Goal: Information Seeking & Learning: Understand process/instructions

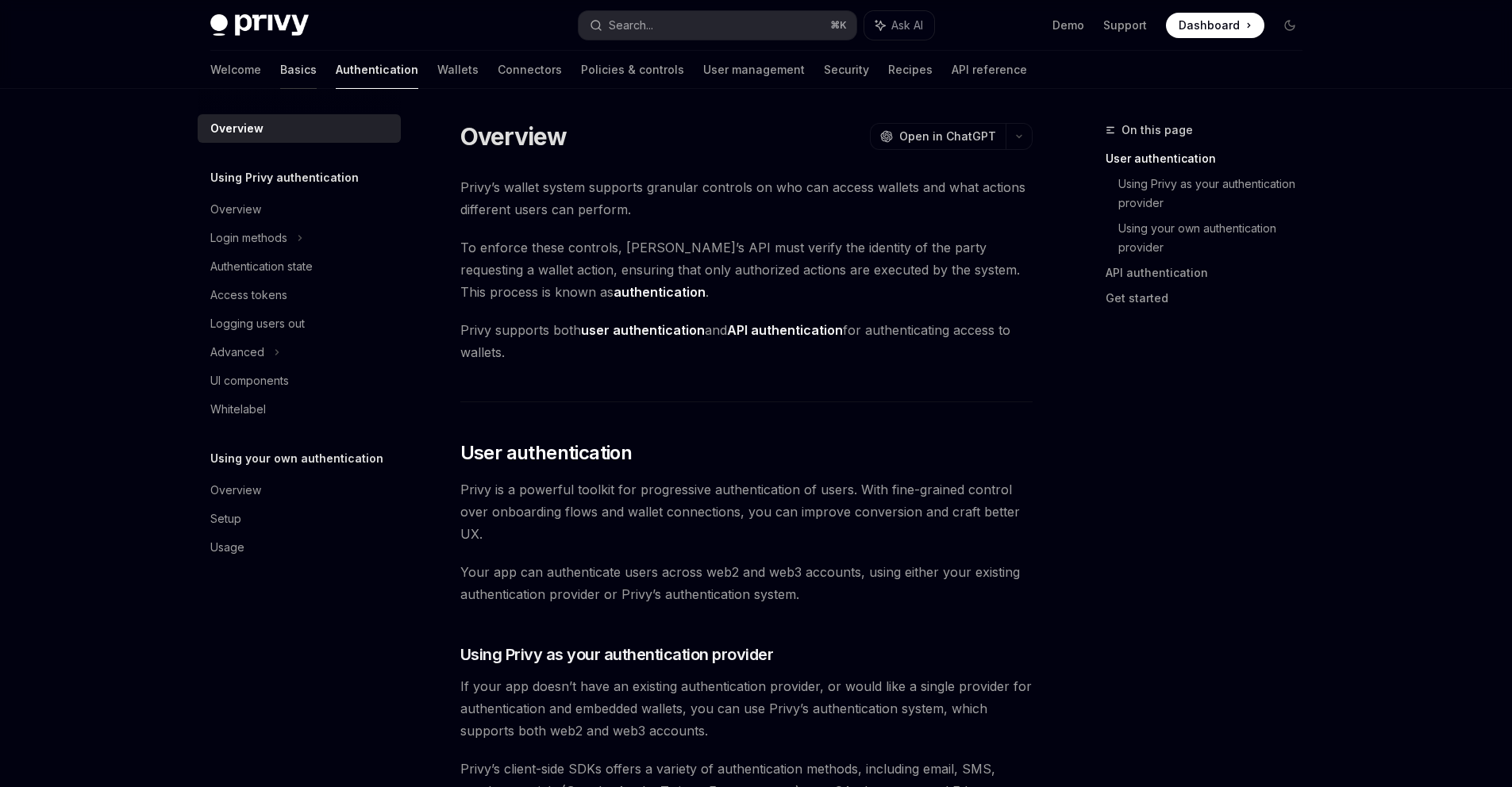
click at [280, 89] on link "Basics" at bounding box center [298, 70] width 36 height 38
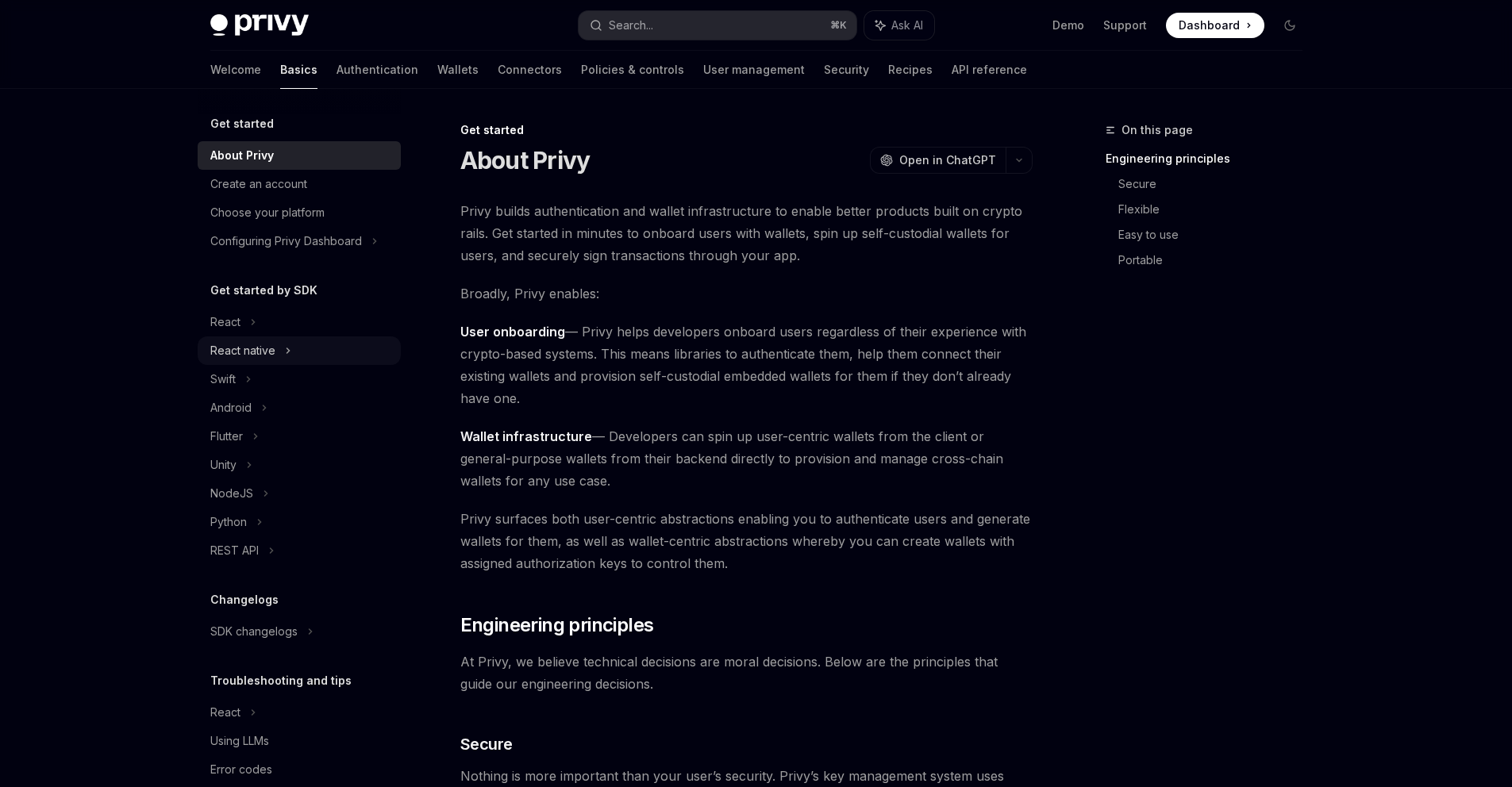
click at [210, 360] on div "React native" at bounding box center [243, 350] width 65 height 19
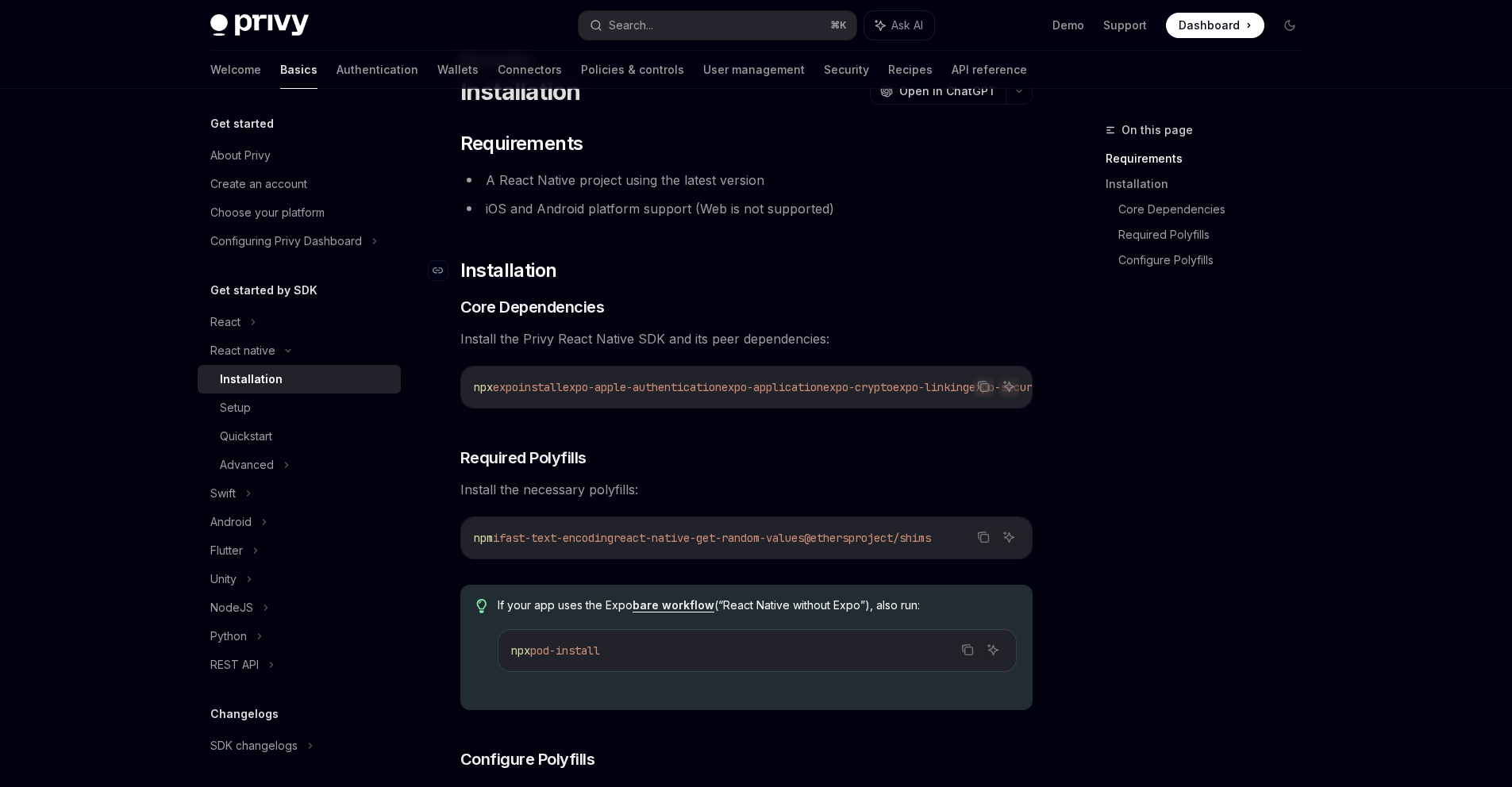
scroll to position [195, 0]
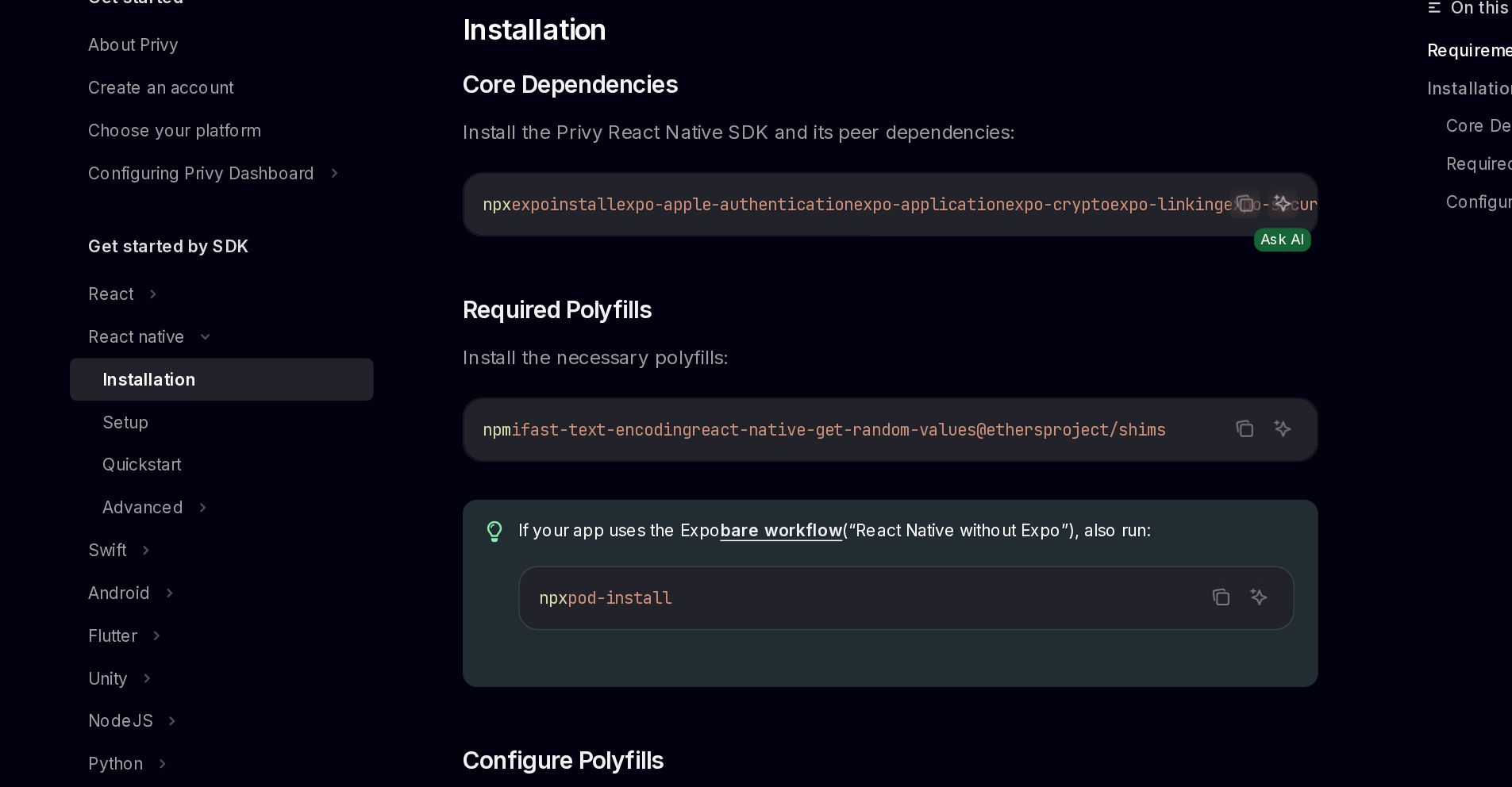
click at [1014, 266] on icon "Ask AI" at bounding box center [1008, 261] width 10 height 10
type textarea "*"
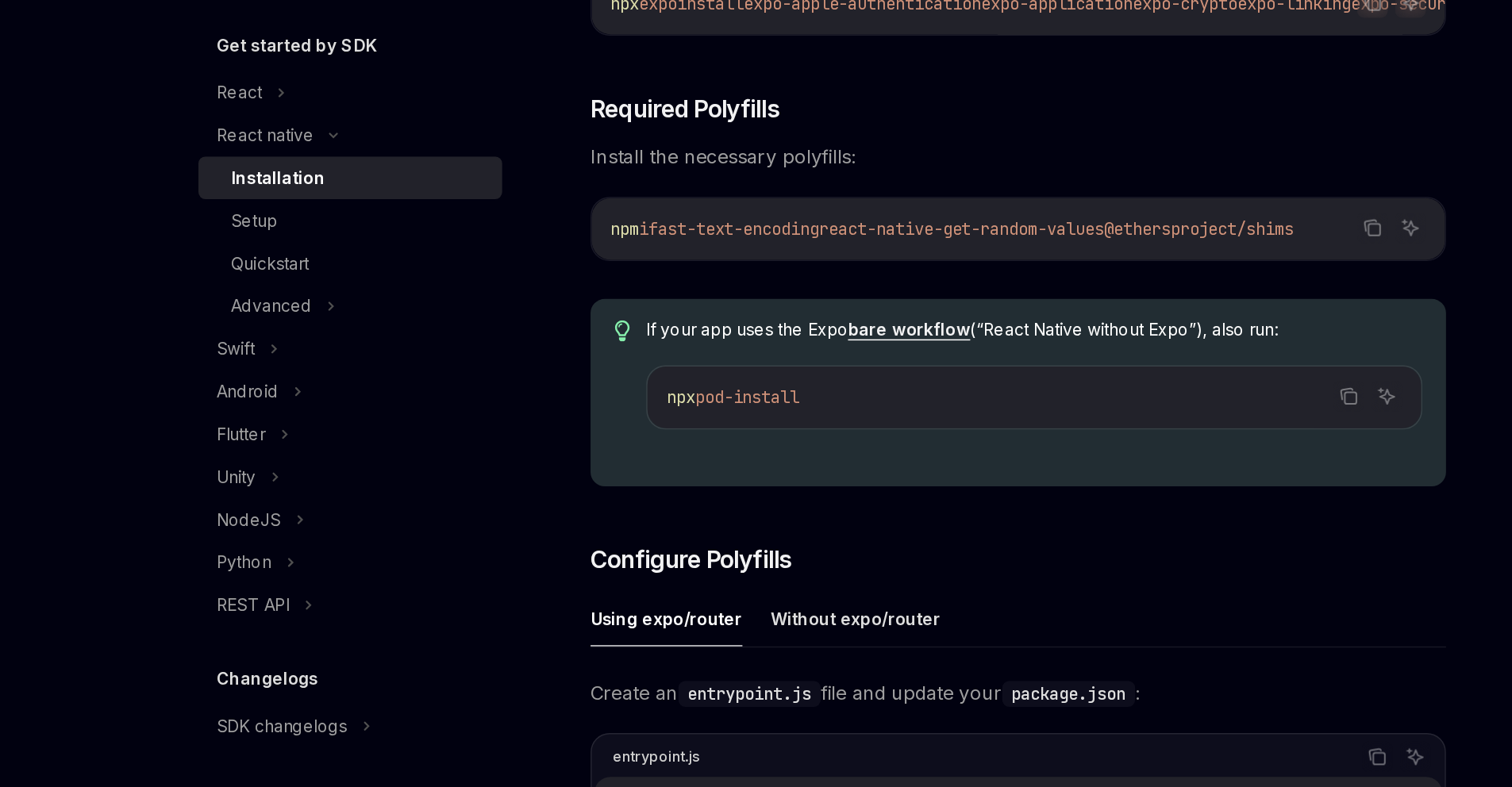
scroll to position [193, 0]
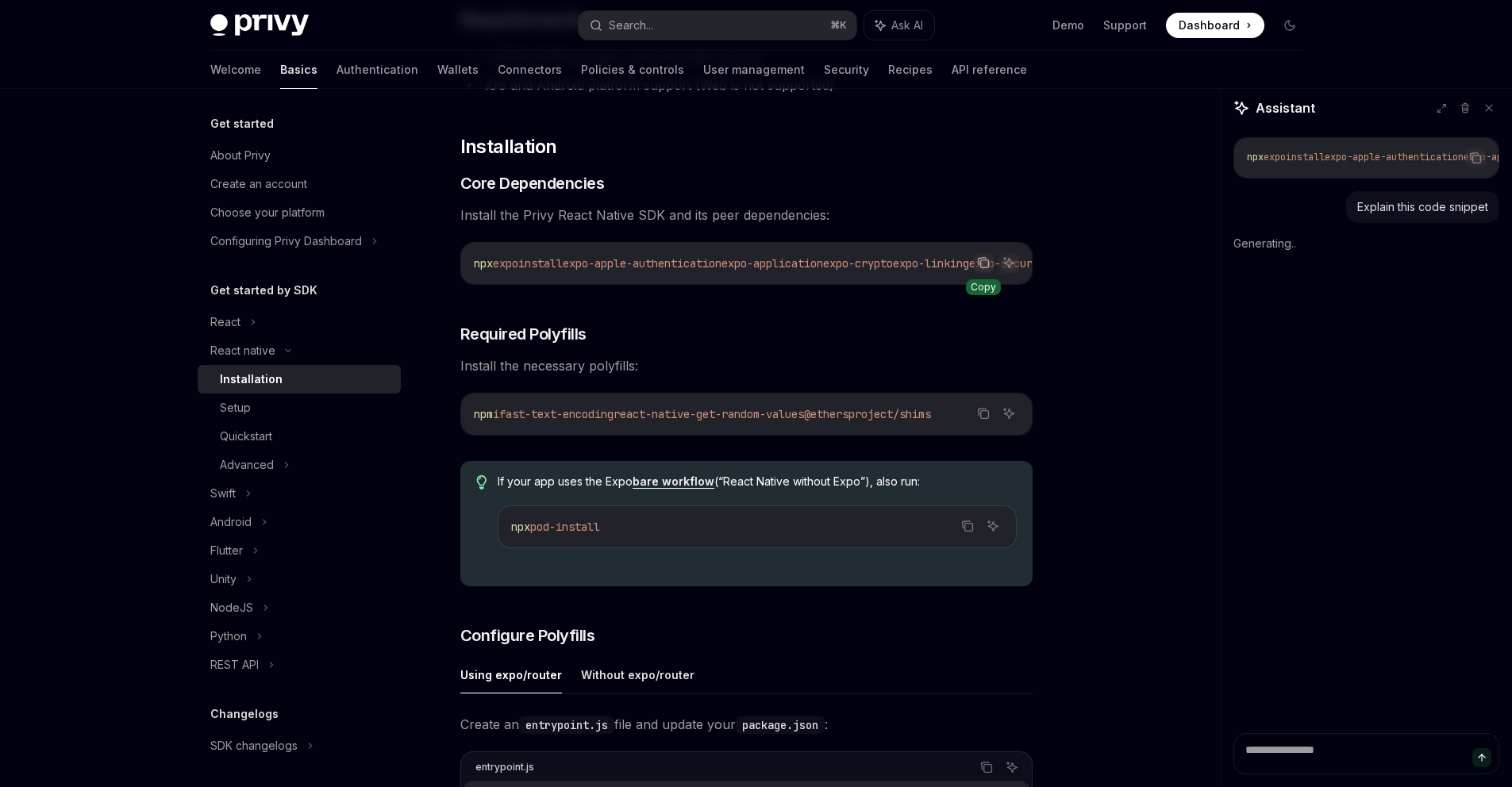
click at [993, 273] on button "Copy the contents from the code block" at bounding box center [983, 262] width 20 height 20
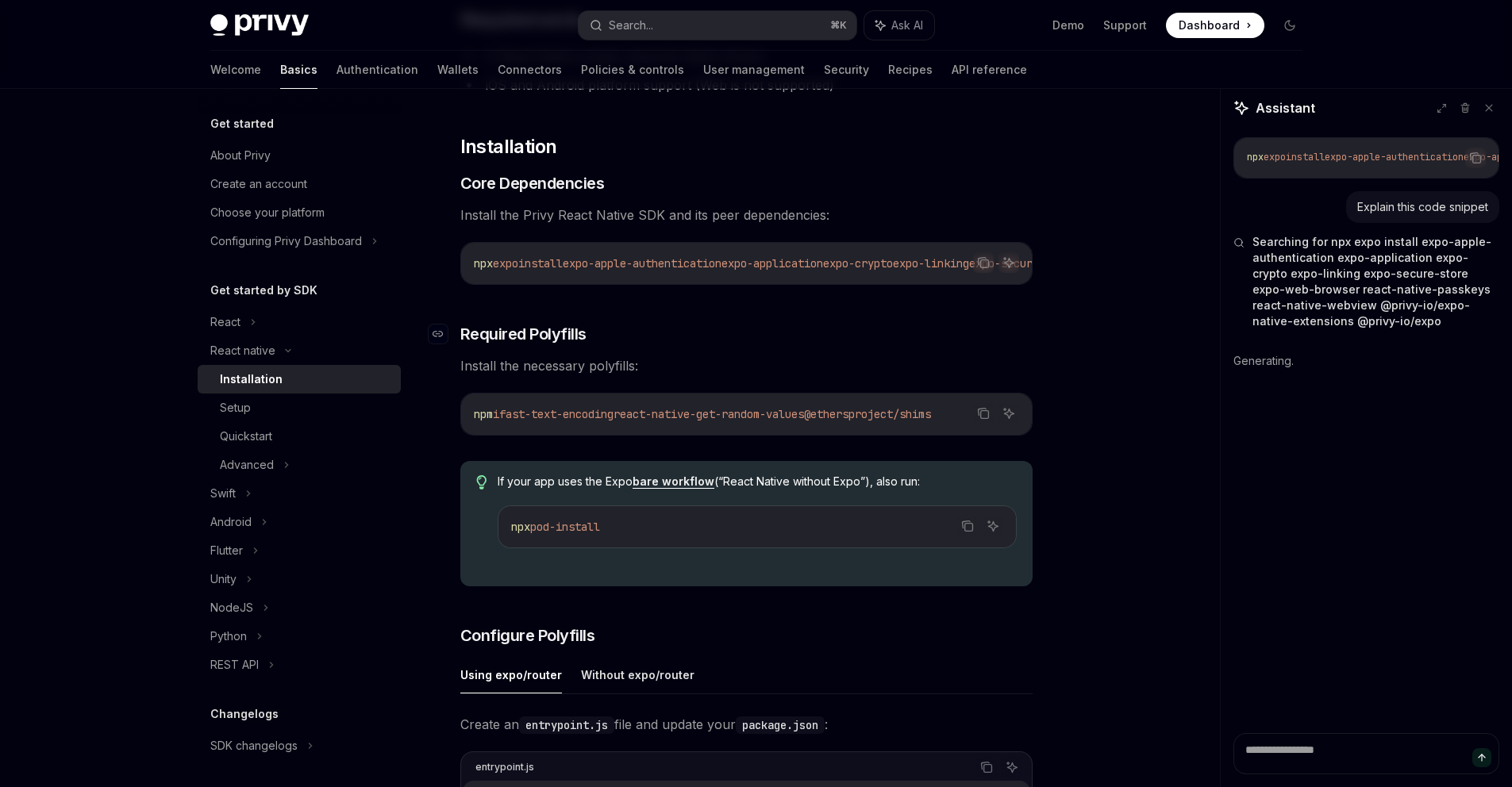
scroll to position [429, 0]
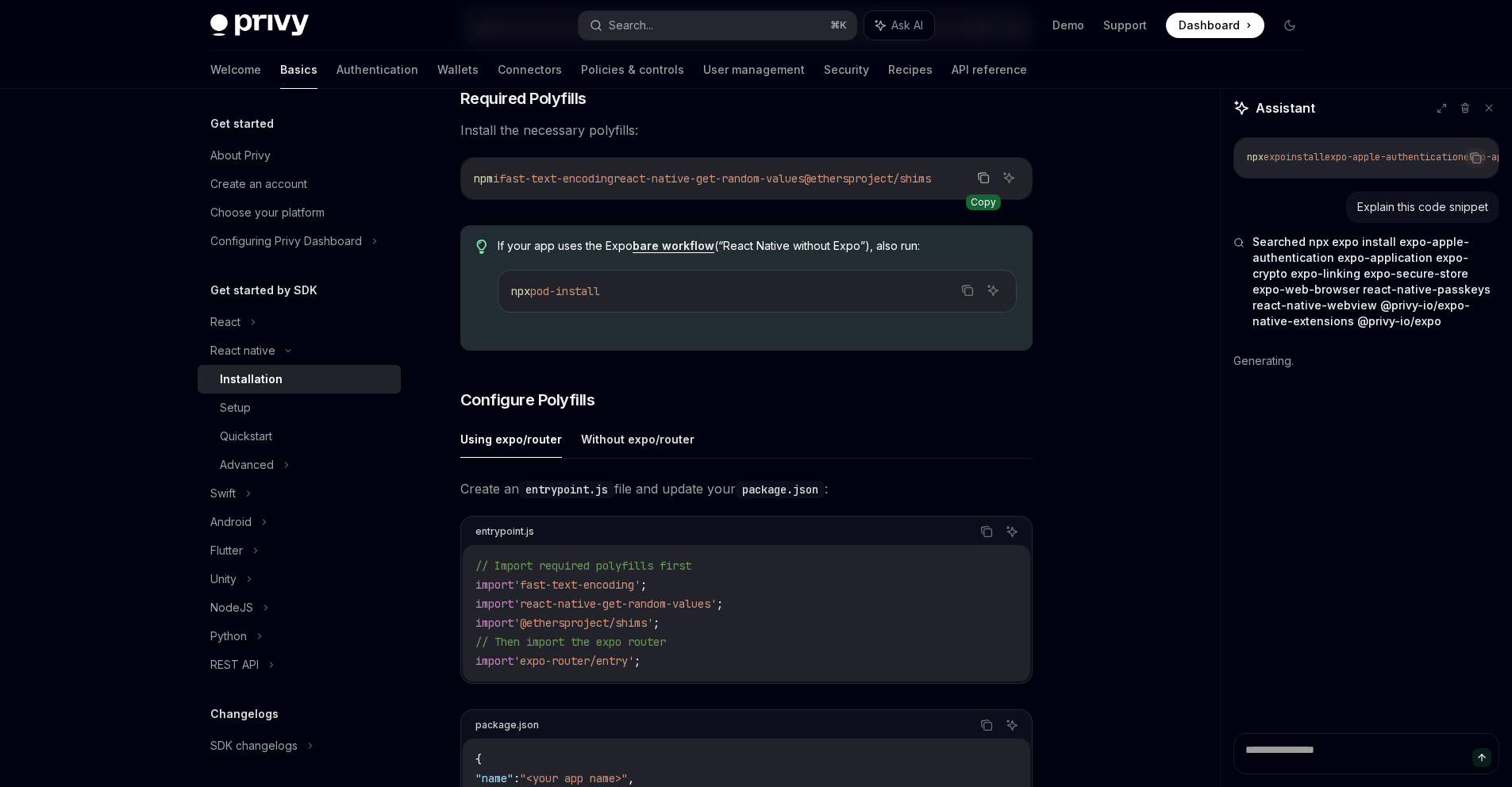
click at [990, 184] on icon "Copy the contents from the code block" at bounding box center [983, 178] width 12 height 12
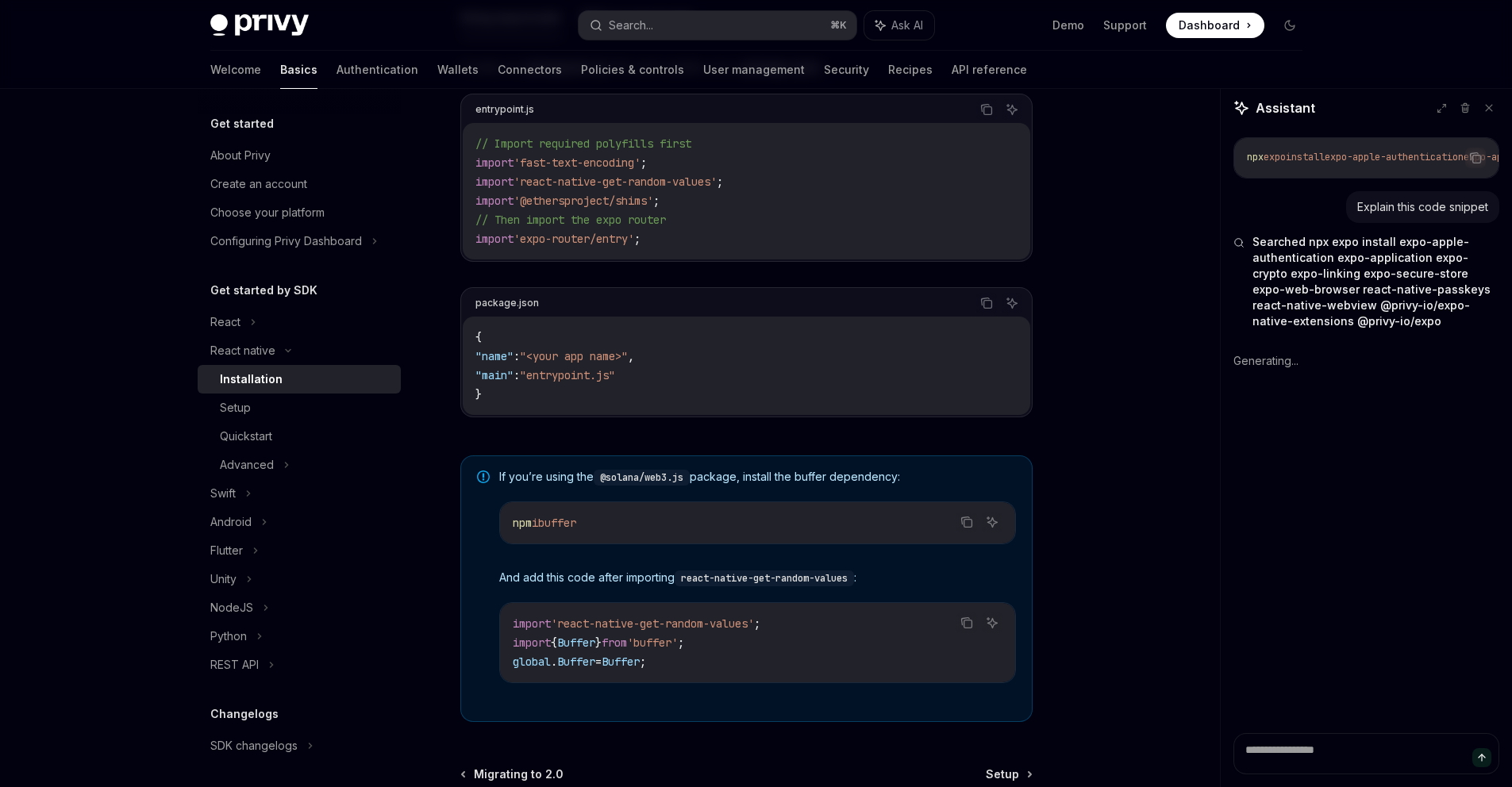
type textarea "*"
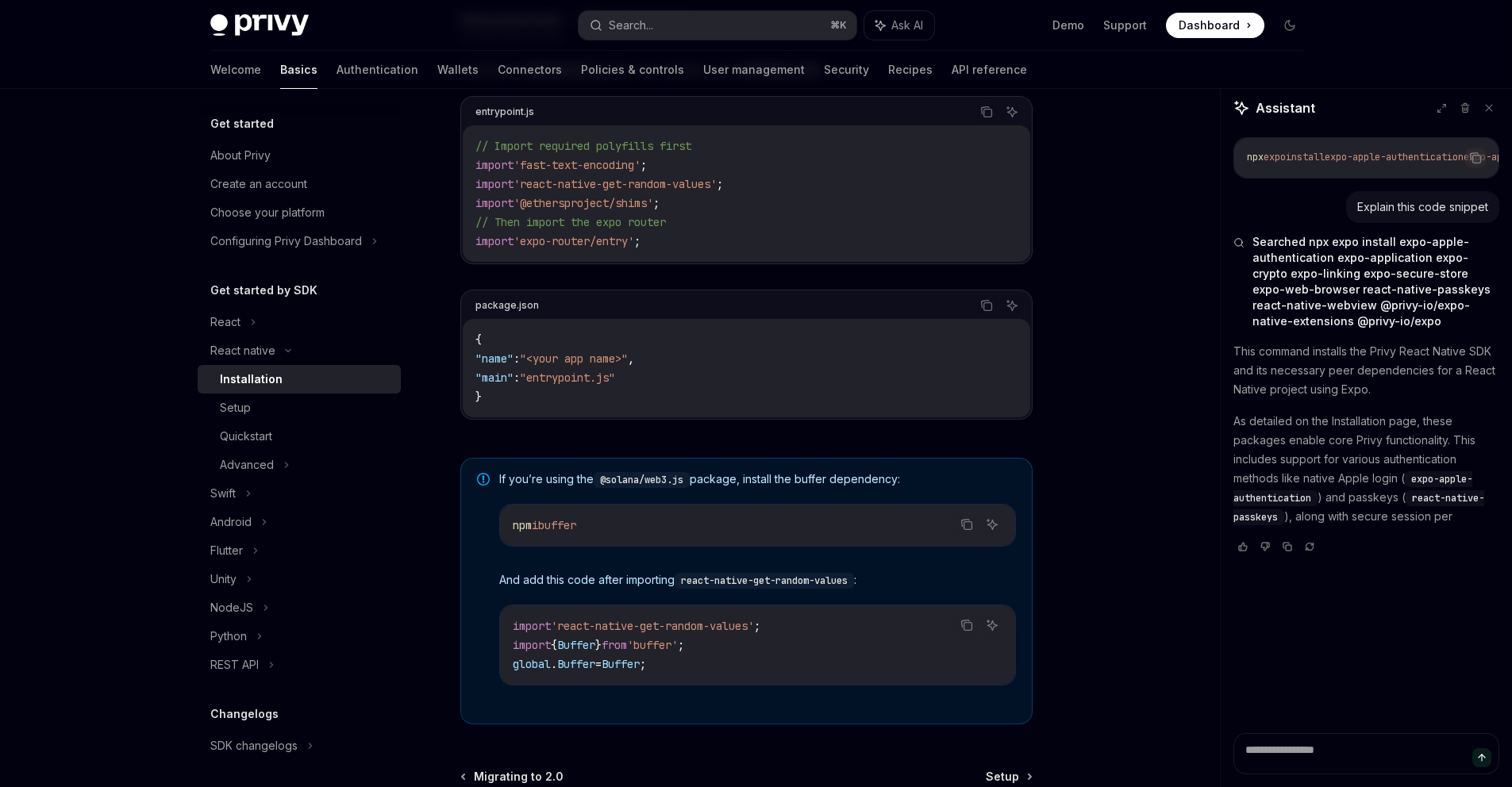
scroll to position [117, 0]
drag, startPoint x: 488, startPoint y: 358, endPoint x: 381, endPoint y: 358, distance: 107.0
click at [381, 358] on div "React native Installation OpenAI Open in ChatGPT OpenAI Open in ChatGPT ​ Requi…" at bounding box center [597, 116] width 876 height 1688
copy div "entrypoint.js"
click at [1022, 122] on div "Copy Ask AI" at bounding box center [778, 111] width 488 height 20
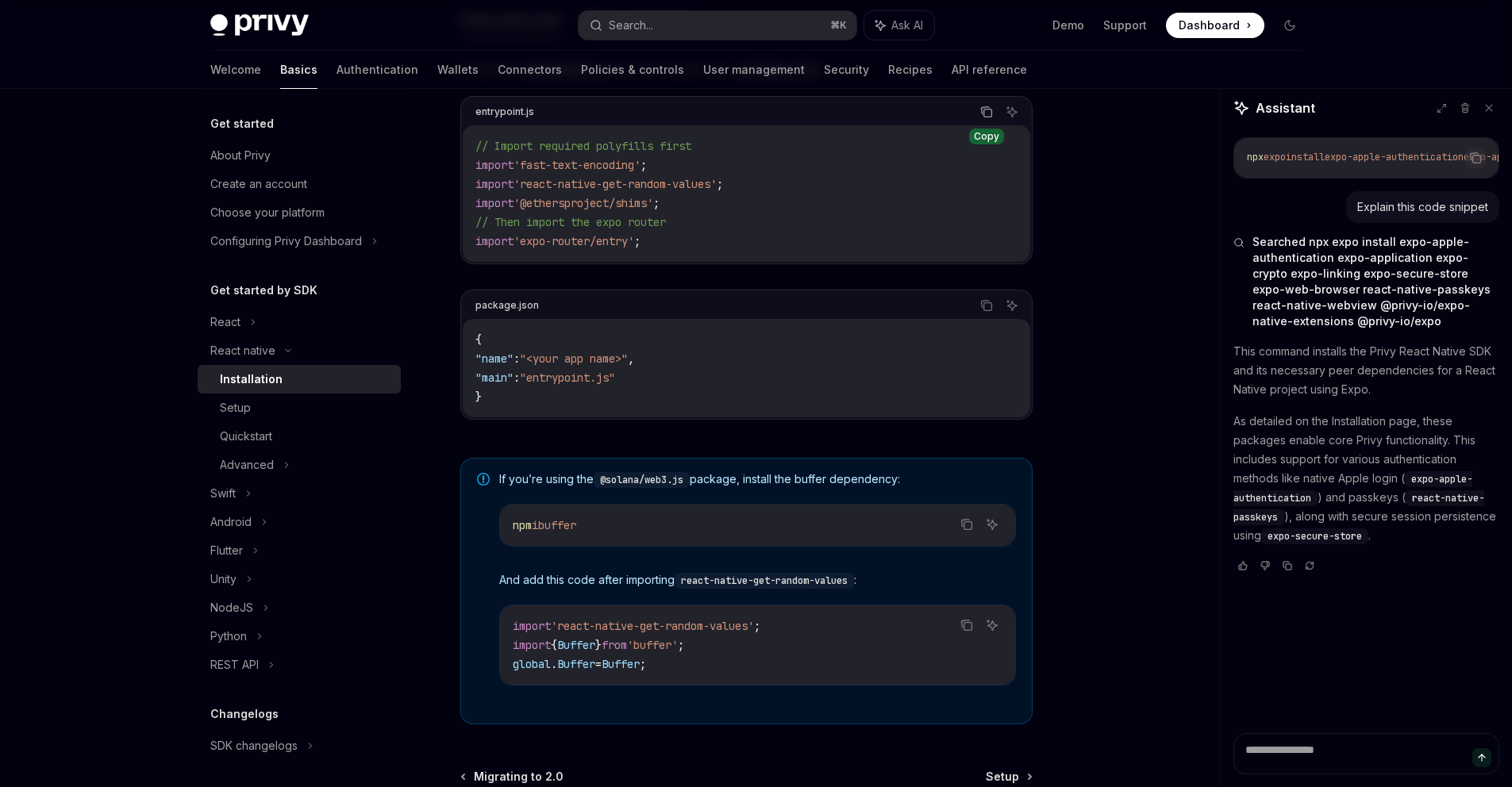
click at [992, 117] on icon "Copy the contents from the code block" at bounding box center [986, 113] width 8 height 8
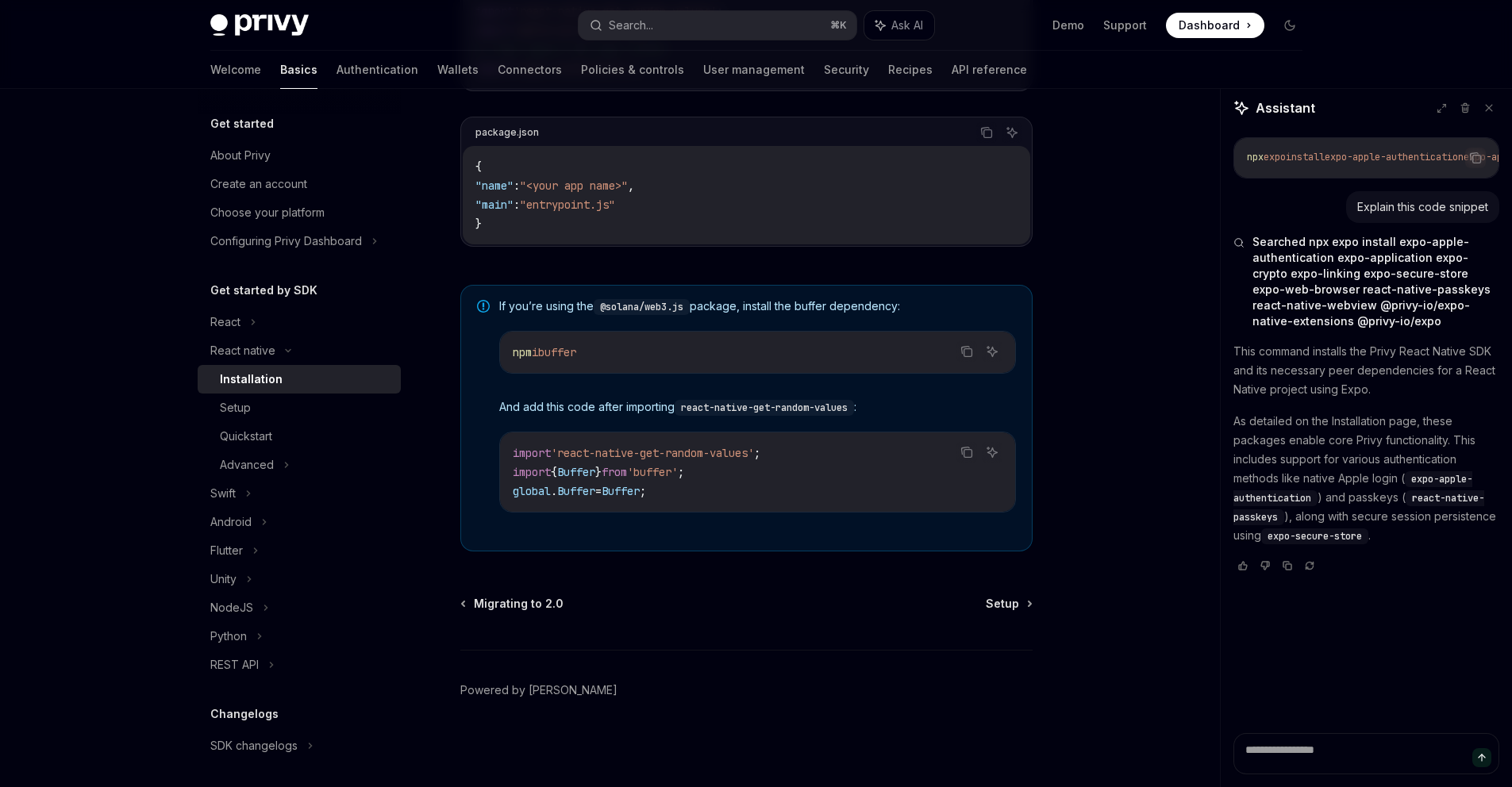
scroll to position [1029, 0]
drag, startPoint x: 656, startPoint y: 503, endPoint x: 402, endPoint y: 499, distance: 254.0
click at [462, 245] on div "{ "name" : "<your app name>" , "main" : "entrypoint.js" }" at bounding box center [746, 195] width 567 height 99
copy span ""main" : "entrypoint.js""
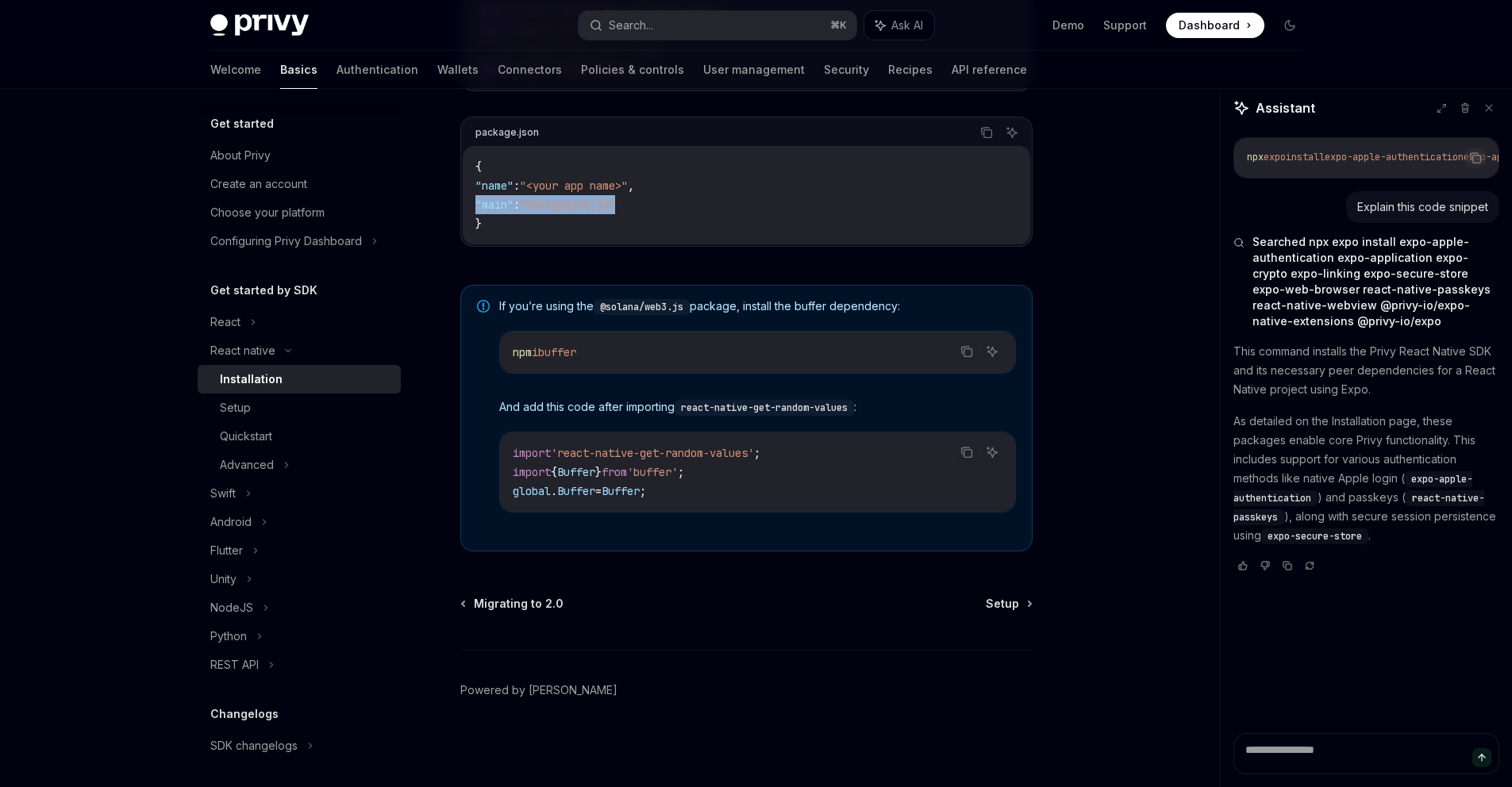
scroll to position [1311, 0]
click at [971, 357] on icon "Copy the contents from the code block" at bounding box center [967, 352] width 8 height 8
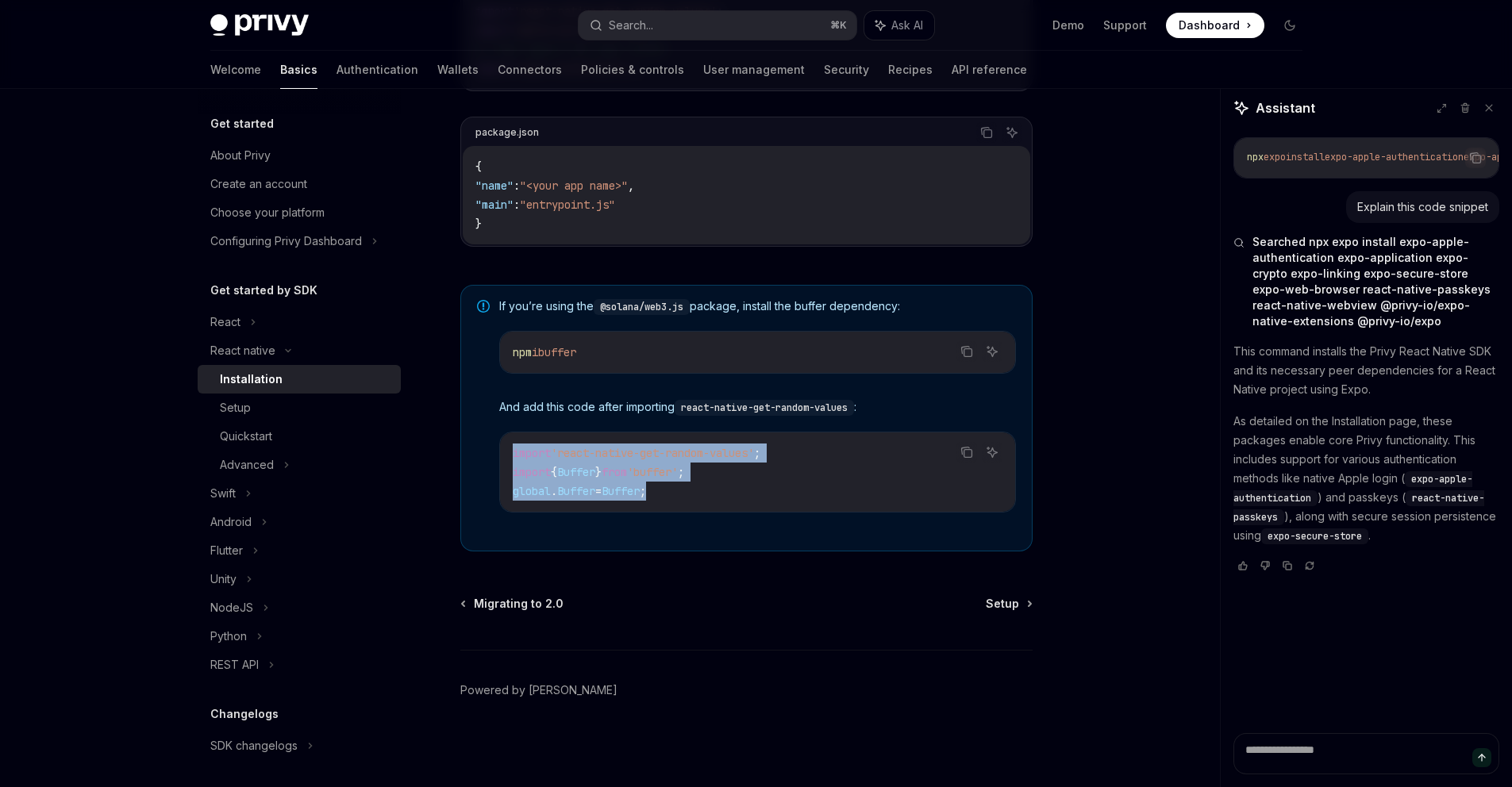
drag, startPoint x: 686, startPoint y: 596, endPoint x: 441, endPoint y: 541, distance: 251.1
click at [500, 511] on div "import 'react-native-get-random-values' ; import { Buffer } from 'buffer' ; glo…" at bounding box center [757, 472] width 515 height 79
copy code "import 'react-native-get-random-values' ; import { Buffer } from 'buffer' ; glo…"
click at [1019, 596] on span "Setup" at bounding box center [1002, 604] width 33 height 16
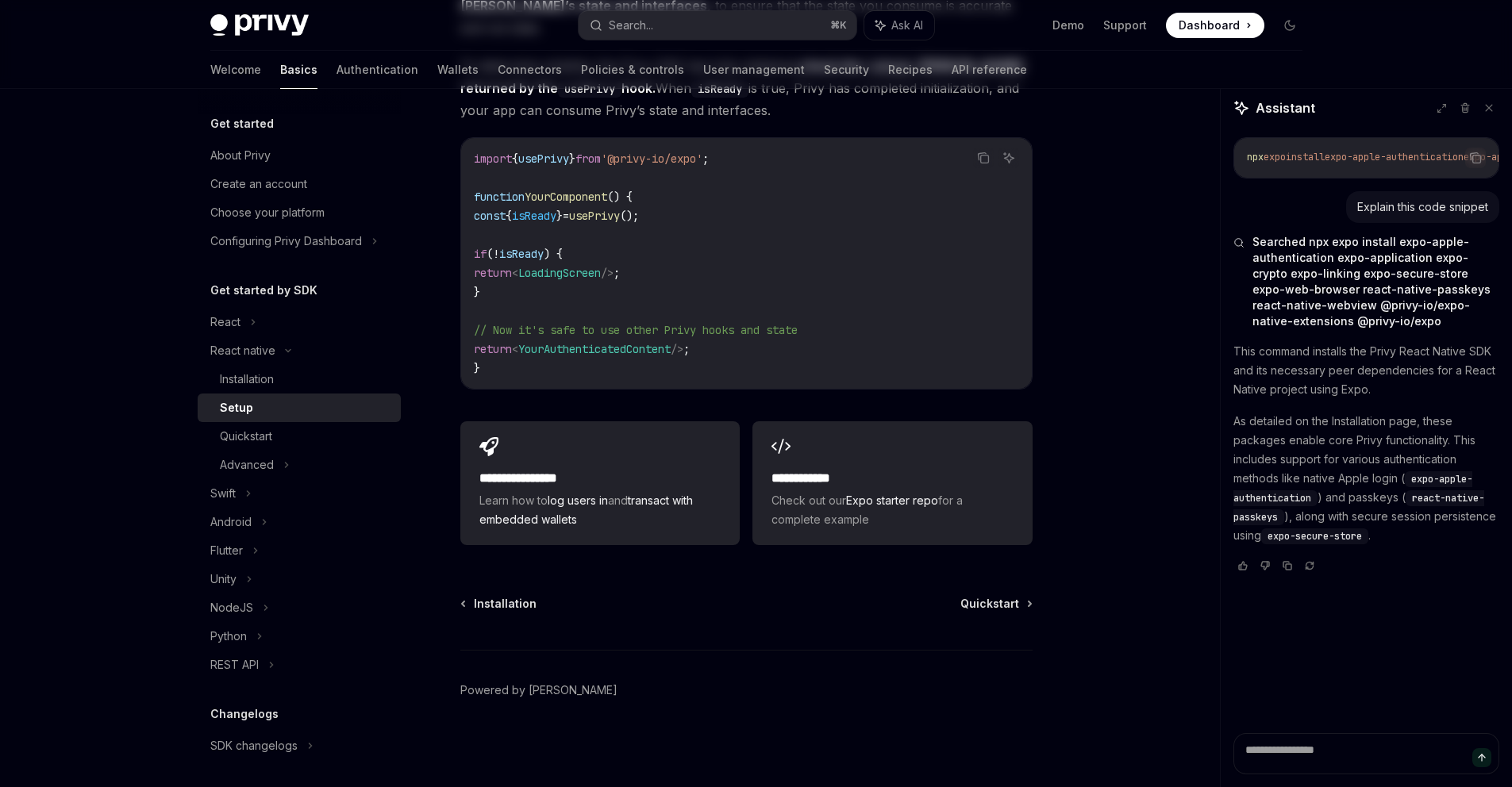
type textarea "*"
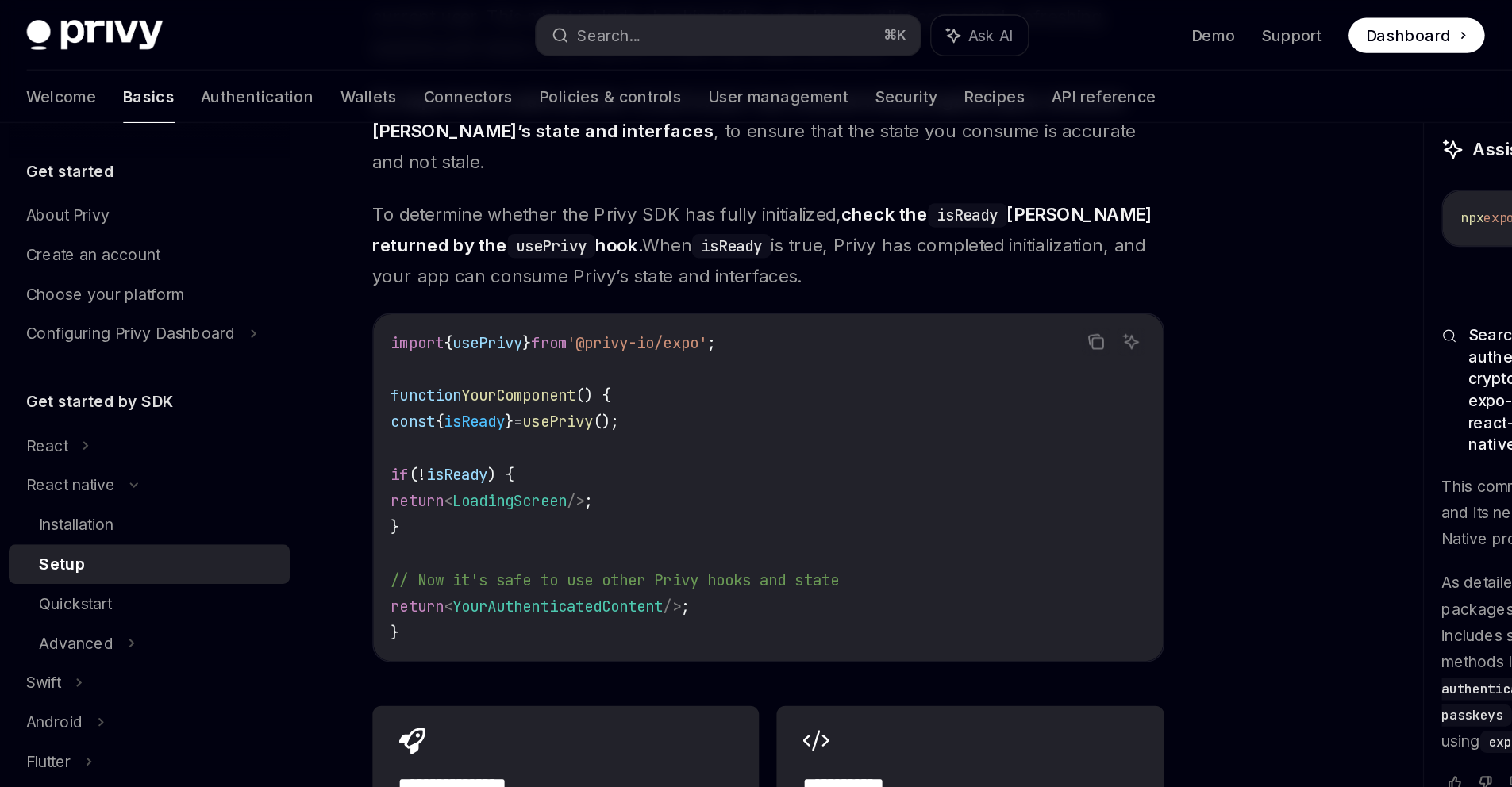
scroll to position [1772, 0]
